Goal: Information Seeking & Learning: Check status

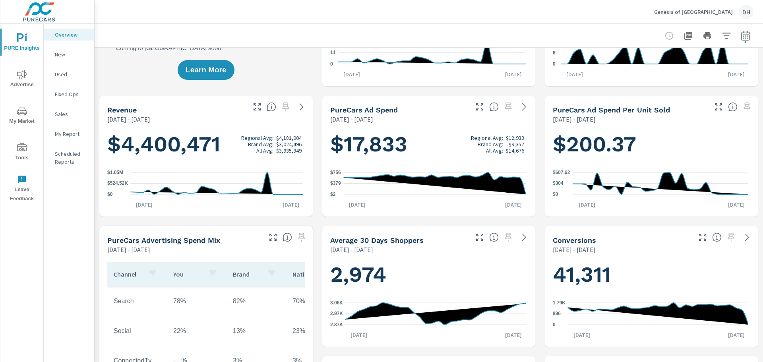
scroll to position [40, 0]
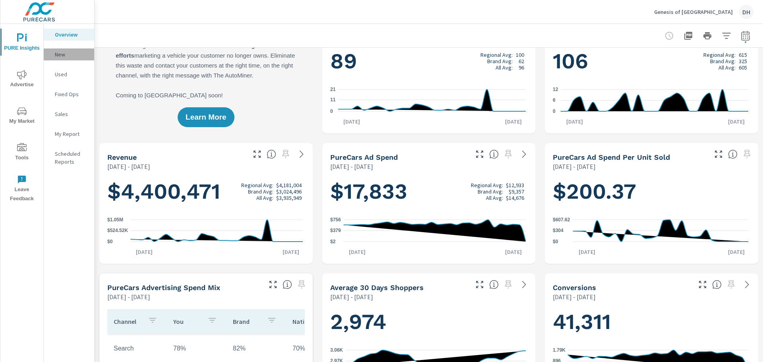
click at [59, 56] on p "New" at bounding box center [71, 54] width 33 height 8
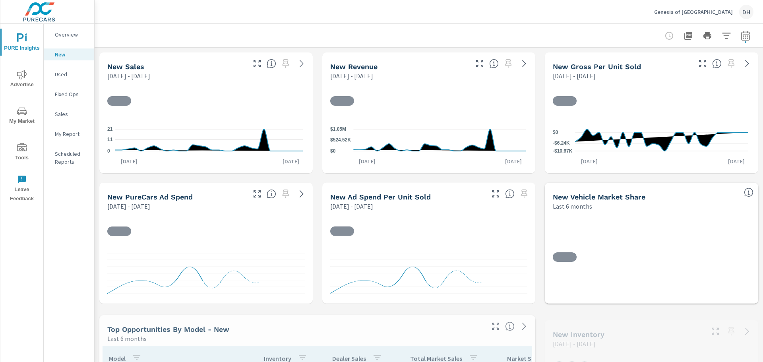
scroll to position [89, 0]
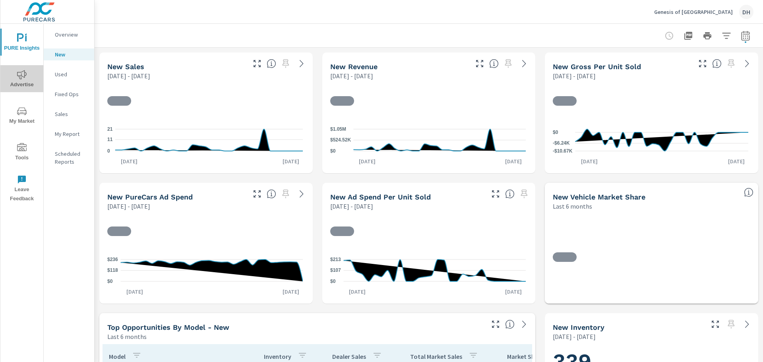
click at [26, 75] on icon "nav menu" at bounding box center [22, 74] width 10 height 9
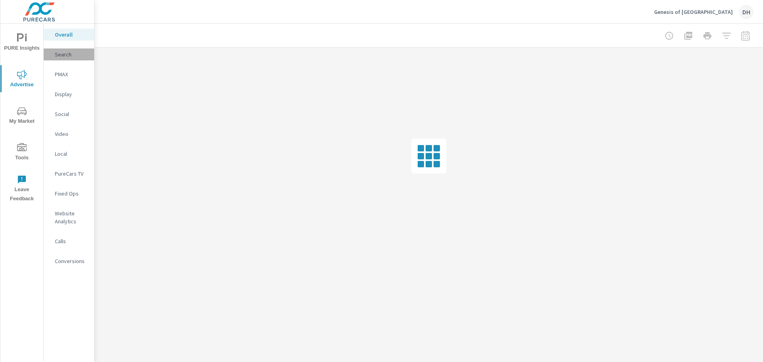
click at [66, 58] on p "Search" at bounding box center [71, 54] width 33 height 8
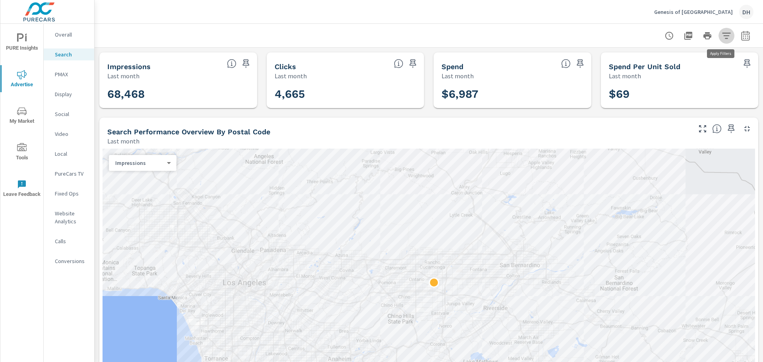
click at [722, 35] on icon "button" at bounding box center [726, 36] width 10 height 10
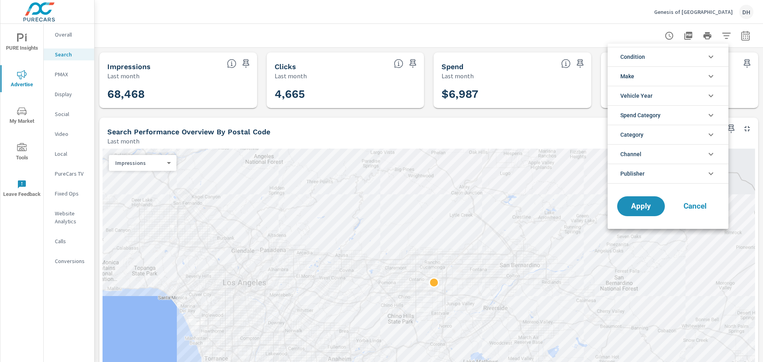
click at [710, 58] on icon "filter options" at bounding box center [711, 57] width 10 height 10
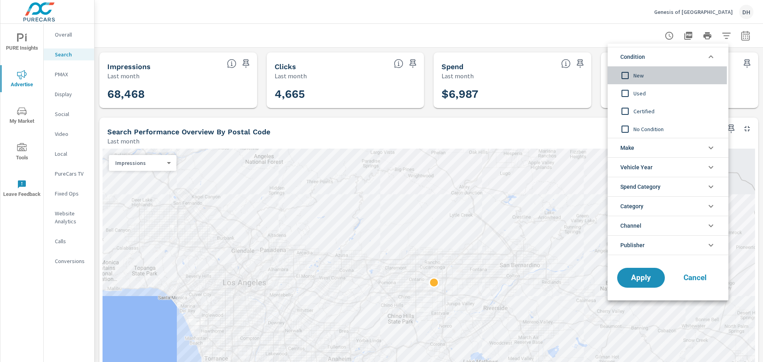
click at [639, 75] on span "New" at bounding box center [676, 76] width 87 height 10
click at [707, 146] on icon "filter options" at bounding box center [711, 148] width 10 height 10
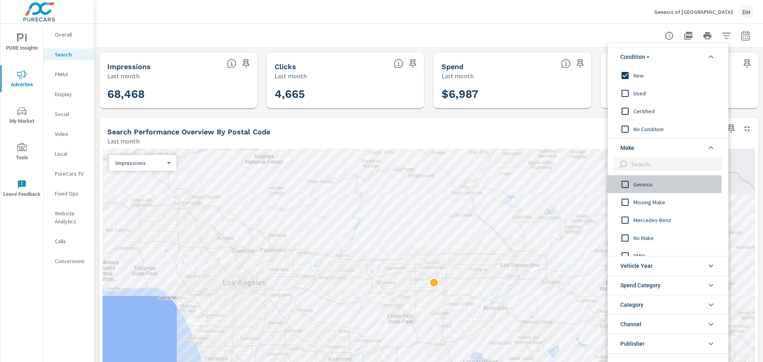
click at [627, 183] on input "filter options" at bounding box center [624, 184] width 17 height 17
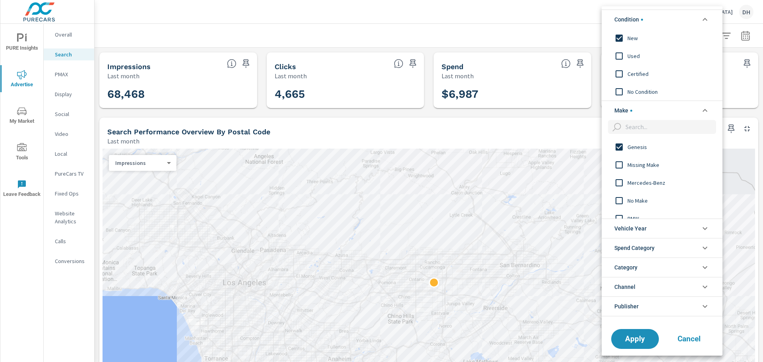
scroll to position [6, 0]
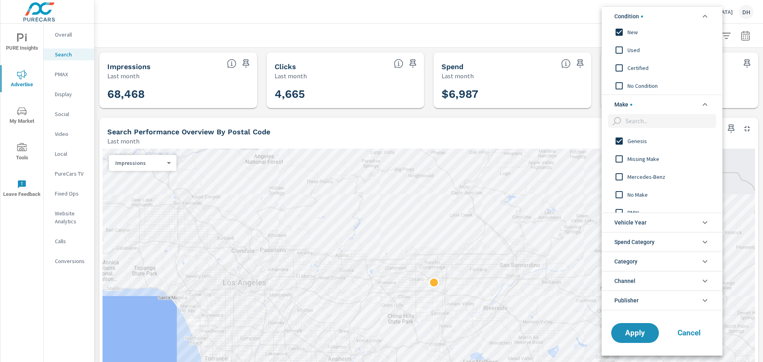
click at [706, 240] on icon "filter options" at bounding box center [705, 242] width 10 height 10
click at [703, 262] on icon "filter options" at bounding box center [705, 262] width 10 height 10
click at [703, 262] on icon "filter options" at bounding box center [704, 261] width 5 height 3
click at [703, 278] on icon "filter options" at bounding box center [705, 281] width 10 height 10
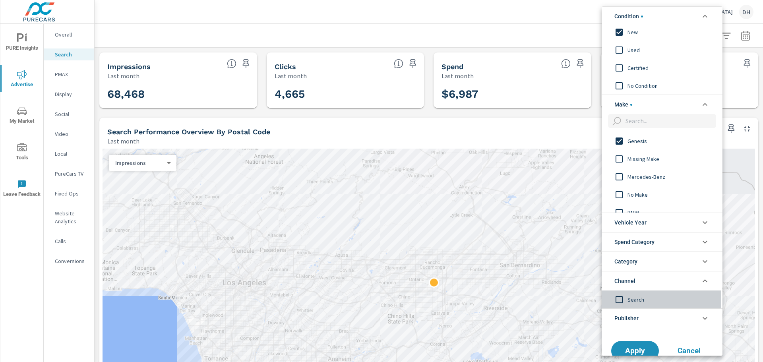
click at [623, 301] on input "filter options" at bounding box center [618, 299] width 17 height 17
click at [639, 347] on span "Apply" at bounding box center [634, 351] width 33 height 8
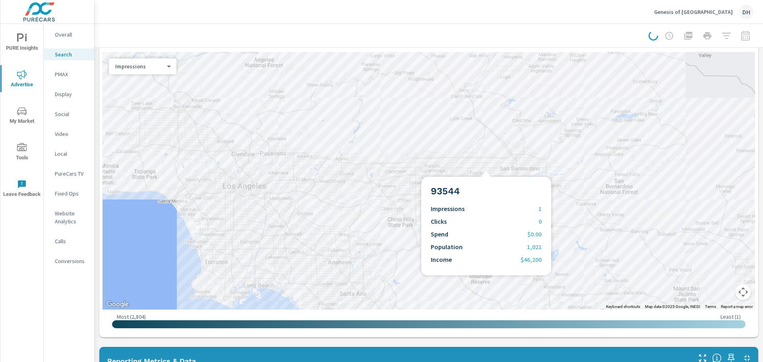
scroll to position [119, 0]
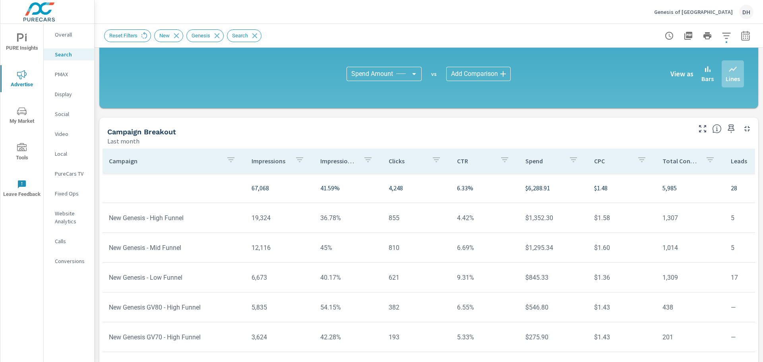
scroll to position [207, 0]
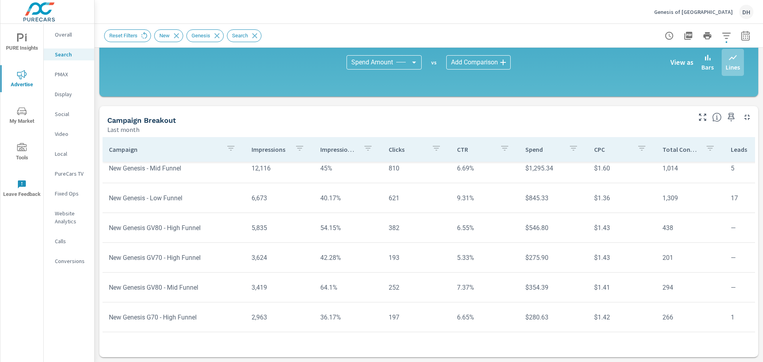
scroll to position [79, 0]
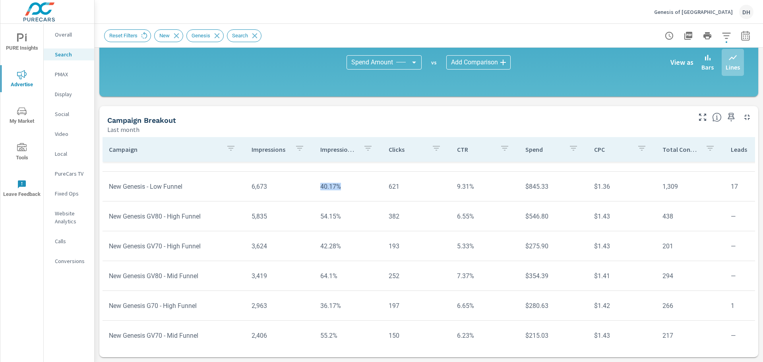
drag, startPoint x: 338, startPoint y: 189, endPoint x: 309, endPoint y: 191, distance: 29.1
click at [309, 191] on tr "New Genesis - Low Funnel 6,673 40.17% 621 9.31% $845.33 $1.36 1,309 17 1,025 $0…" at bounding box center [618, 187] width 1032 height 30
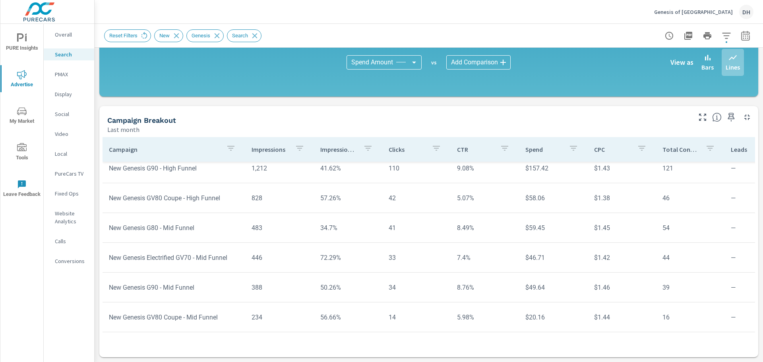
scroll to position [397, 0]
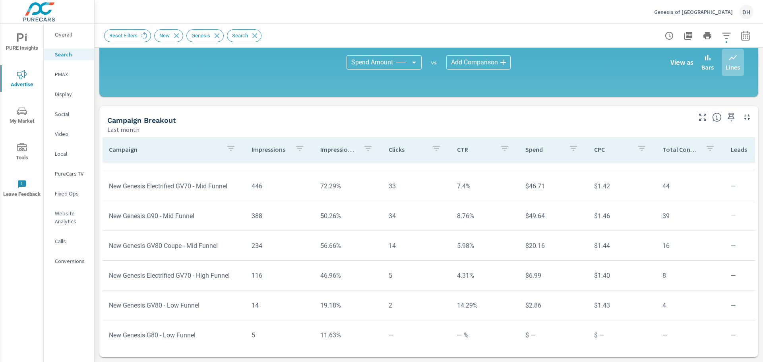
scroll to position [477, 0]
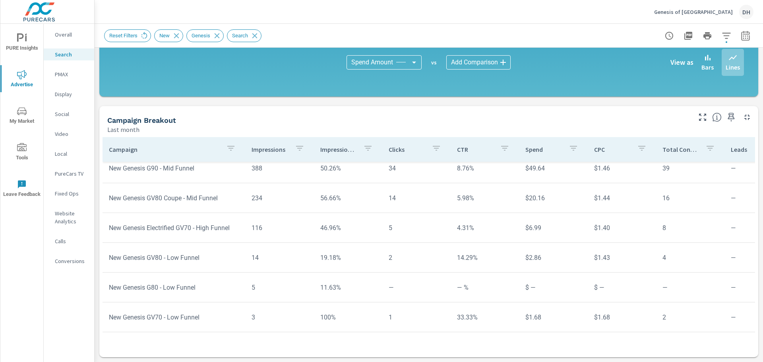
scroll to position [516, 0]
drag, startPoint x: 337, startPoint y: 259, endPoint x: 285, endPoint y: 260, distance: 51.6
click at [285, 260] on tr "New Genesis GV80 - Low Funnel 14 19.18% 2 14.29% $2.86 $1.43 4 — 4 $0.72 200% 2…" at bounding box center [618, 256] width 1032 height 30
drag, startPoint x: 326, startPoint y: 291, endPoint x: 285, endPoint y: 298, distance: 41.1
click at [297, 294] on tr "New Genesis G80 - Low Funnel 5 11.63% — — % $ — $ — — — — $ — — % — % — %" at bounding box center [618, 286] width 1032 height 30
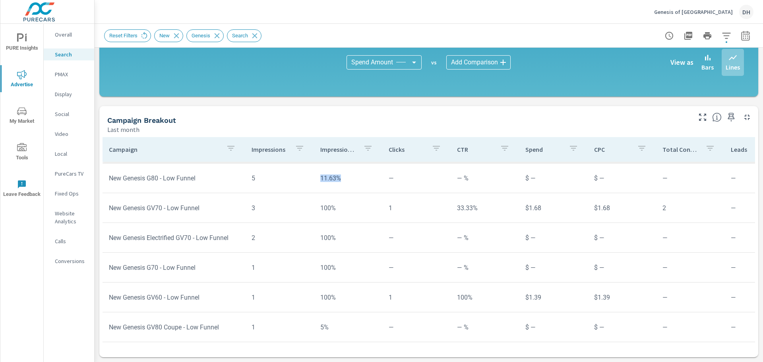
scroll to position [631, 0]
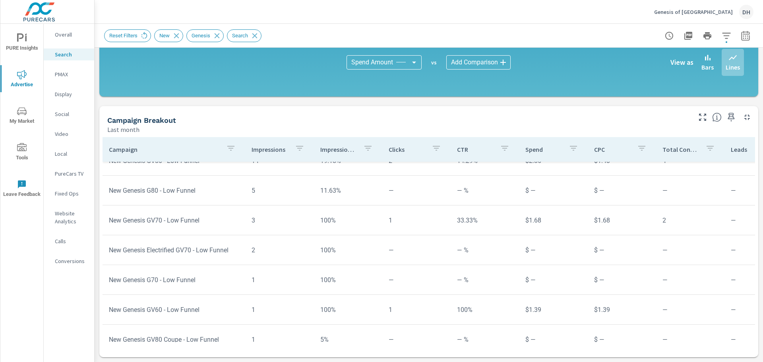
scroll to position [631, 0]
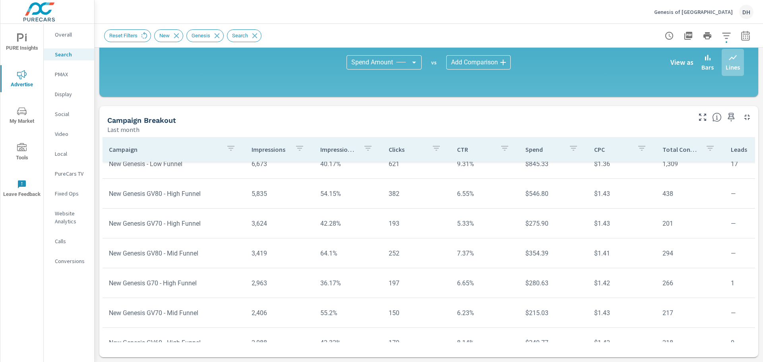
scroll to position [75, 0]
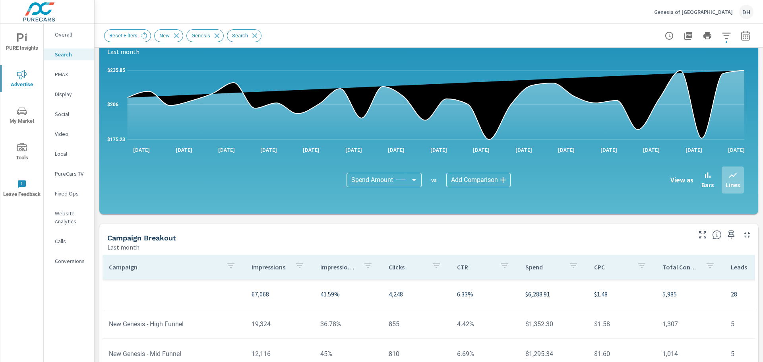
scroll to position [88, 0]
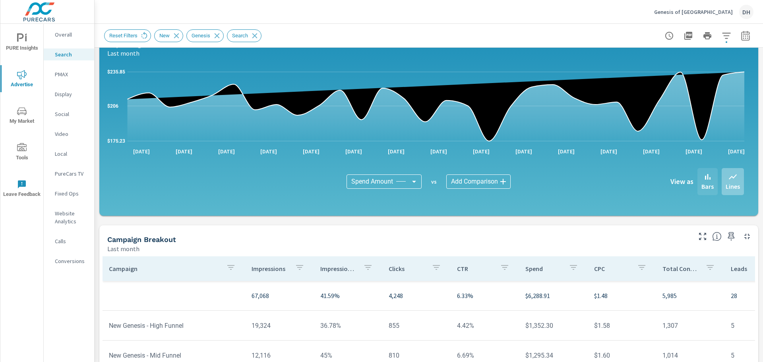
click at [703, 180] on icon at bounding box center [708, 177] width 10 height 10
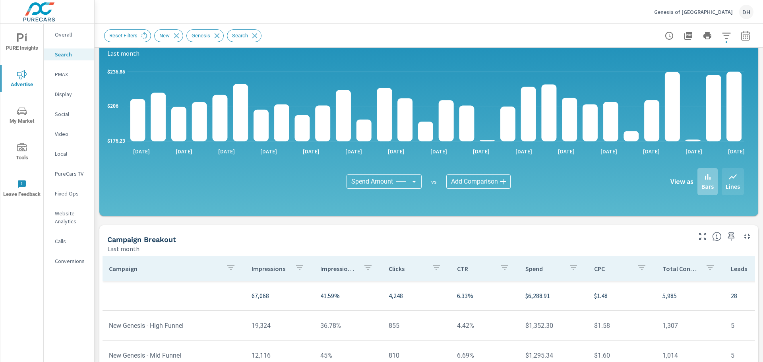
click at [728, 180] on icon at bounding box center [733, 177] width 10 height 10
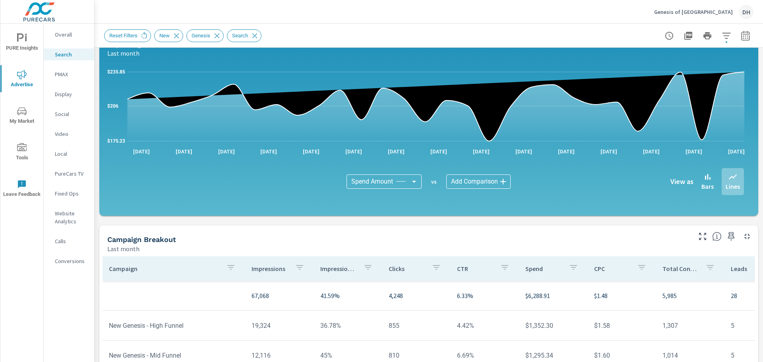
click at [65, 75] on p "PMAX" at bounding box center [71, 74] width 33 height 8
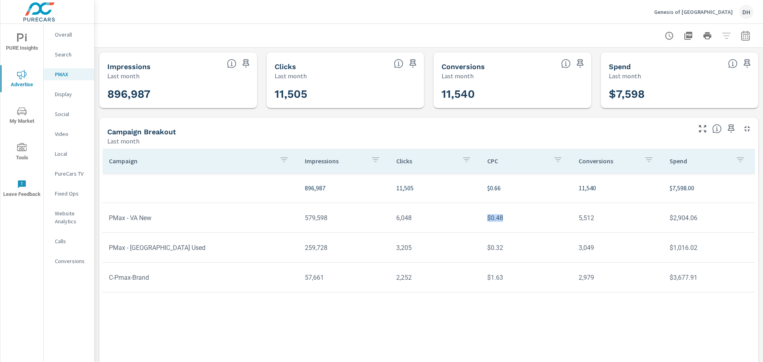
drag, startPoint x: 485, startPoint y: 223, endPoint x: 473, endPoint y: 224, distance: 11.9
click at [473, 224] on tr "PMax - VA New 579,598 6,048 $0.48 5,512 $2,904.06" at bounding box center [428, 218] width 652 height 30
